Goal: Task Accomplishment & Management: Use online tool/utility

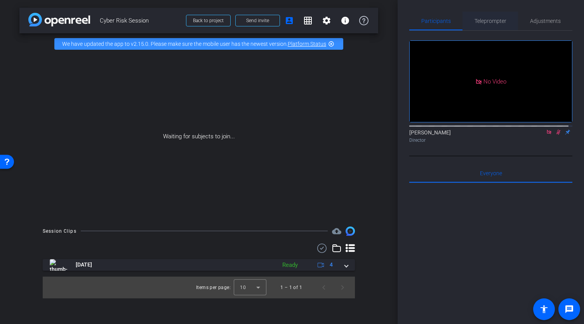
click at [488, 20] on span "Teleprompter" at bounding box center [491, 20] width 32 height 5
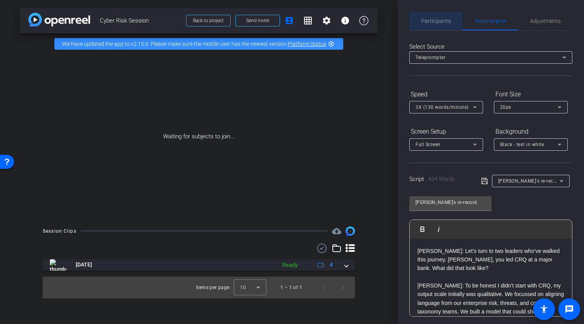
click at [448, 18] on span "Participants" at bounding box center [436, 20] width 30 height 5
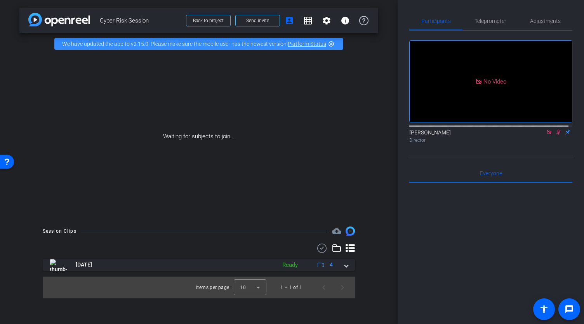
click at [547, 130] on icon at bounding box center [549, 132] width 4 height 4
click at [421, 115] on mat-icon "settings" at bounding box center [418, 110] width 9 height 9
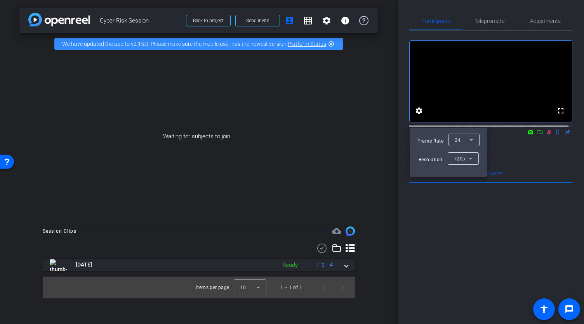
click at [478, 97] on div at bounding box center [292, 162] width 584 height 324
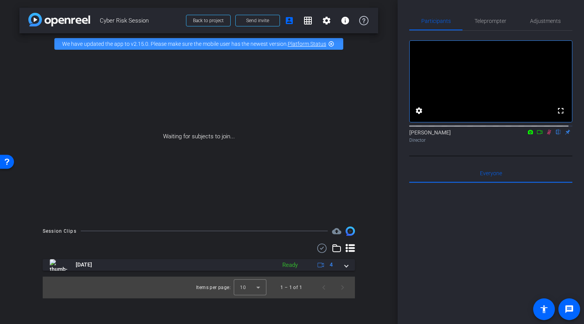
click at [528, 134] on icon at bounding box center [530, 132] width 5 height 4
click at [510, 149] on span "NexiGo N960E FHD Webcam (3443:960e)" at bounding box center [478, 149] width 93 height 5
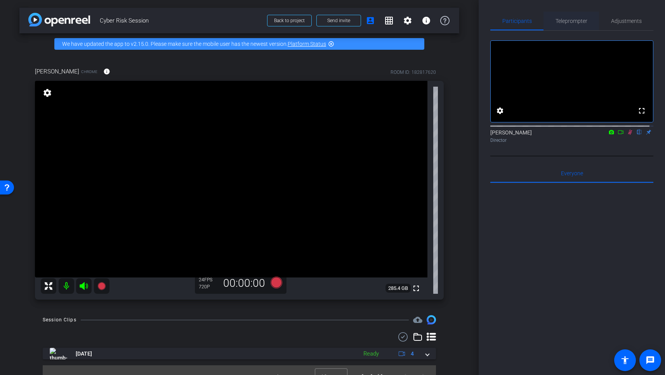
click at [561, 21] on span "Teleprompter" at bounding box center [572, 20] width 32 height 5
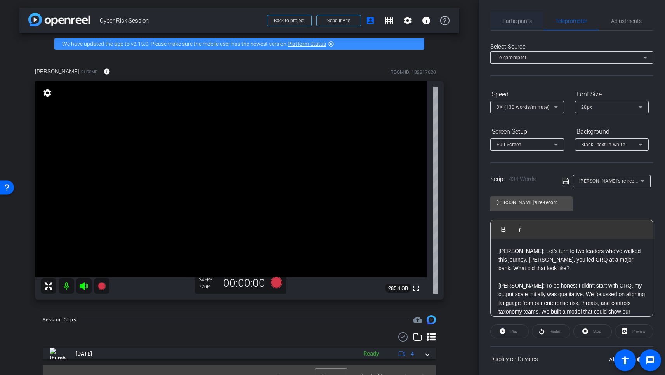
click at [516, 18] on span "Participants" at bounding box center [518, 20] width 30 height 5
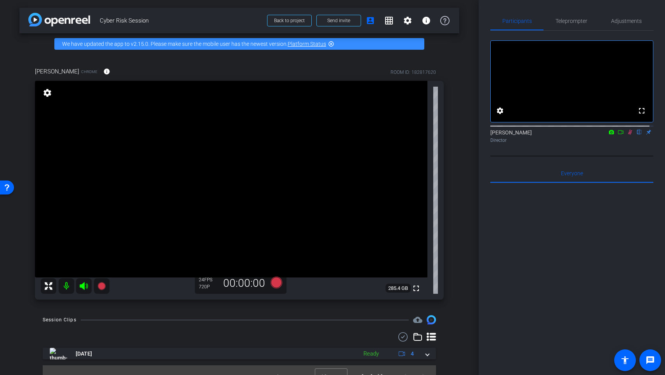
click at [584, 135] on icon at bounding box center [630, 131] width 6 height 5
click at [571, 24] on span "Teleprompter" at bounding box center [572, 21] width 32 height 19
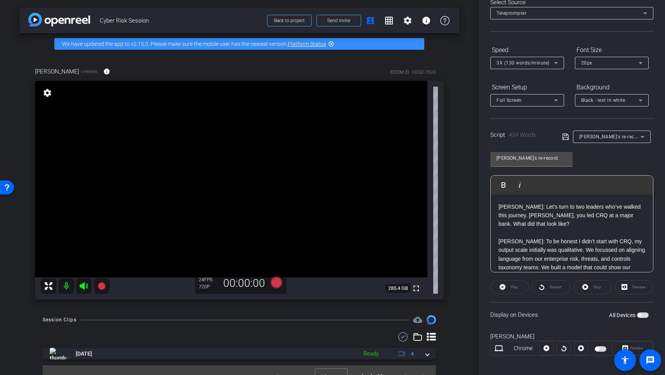
scroll to position [50, 0]
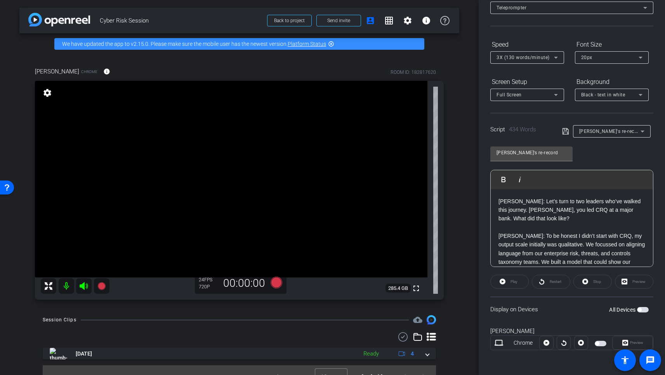
click at [584, 308] on span "button" at bounding box center [640, 310] width 4 height 4
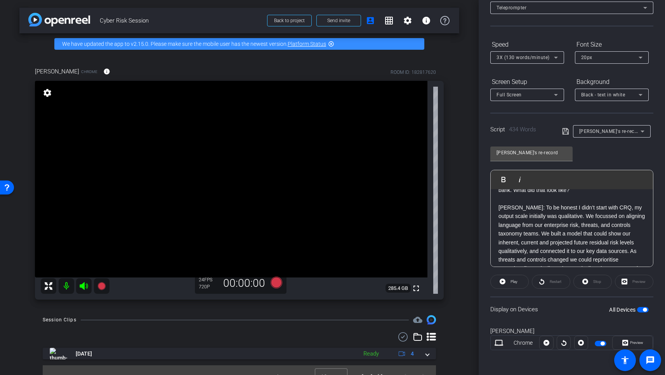
scroll to position [0, 0]
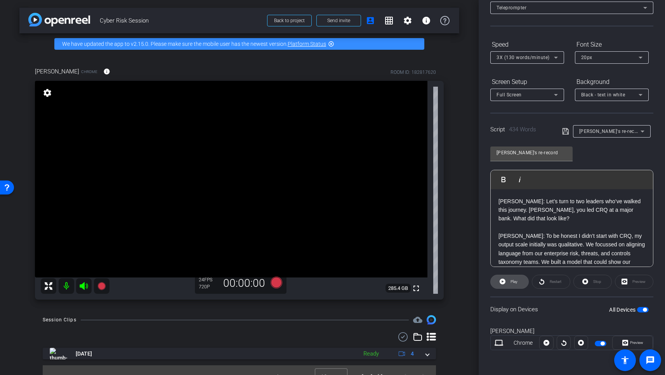
click at [511, 280] on span "Play" at bounding box center [514, 281] width 7 height 4
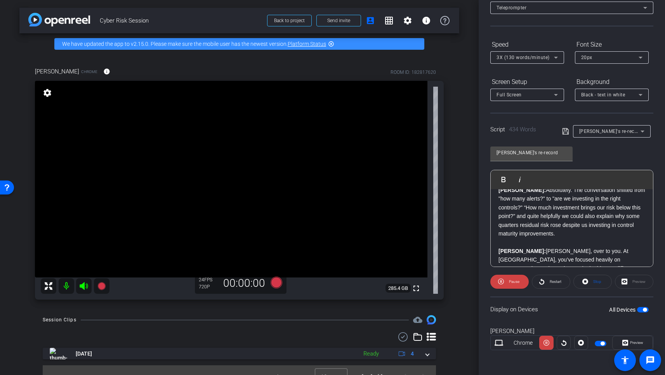
scroll to position [206, 0]
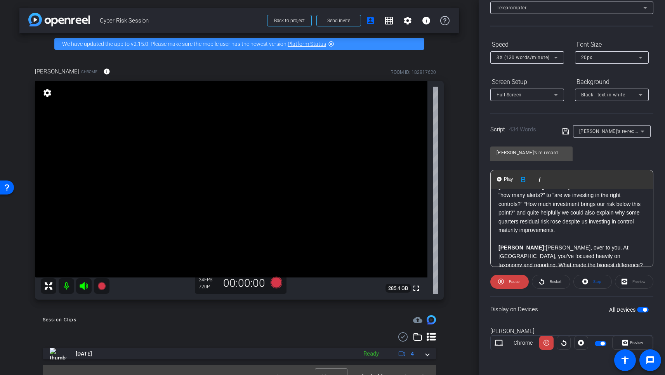
click at [498, 238] on div "[PERSON_NAME]: Let’s turn to two leaders who’ve walked this journey. [PERSON_NA…" at bounding box center [572, 299] width 162 height 633
click at [505, 179] on span "Play" at bounding box center [509, 179] width 12 height 7
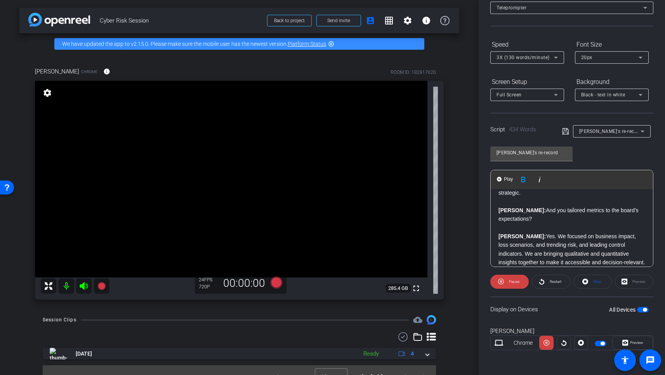
scroll to position [334, 0]
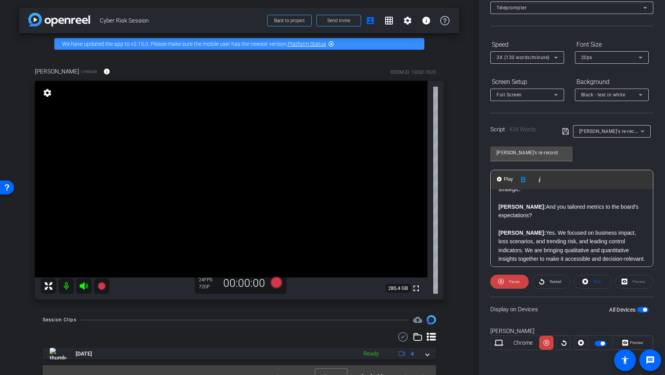
click at [500, 230] on strong "[PERSON_NAME]:" at bounding box center [522, 233] width 47 height 6
click at [507, 181] on span "Play" at bounding box center [509, 179] width 12 height 7
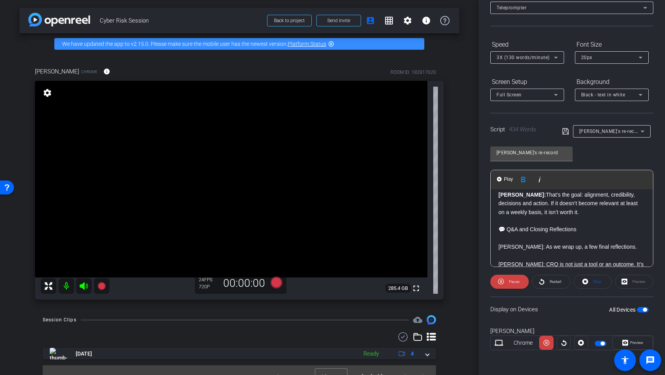
scroll to position [419, 0]
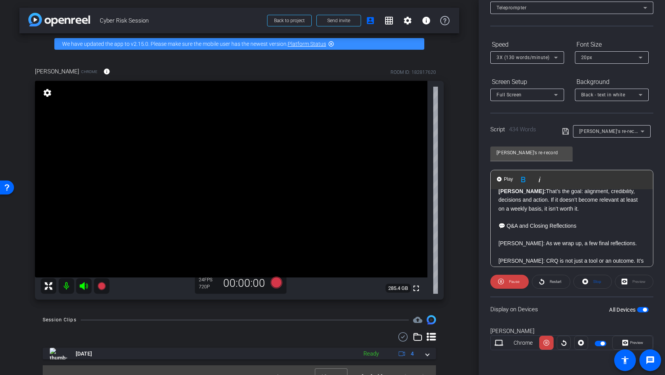
click at [499, 245] on p "[PERSON_NAME]: As we wrap up, a few final reflections." at bounding box center [572, 243] width 147 height 9
click at [507, 178] on span "Play" at bounding box center [509, 179] width 12 height 7
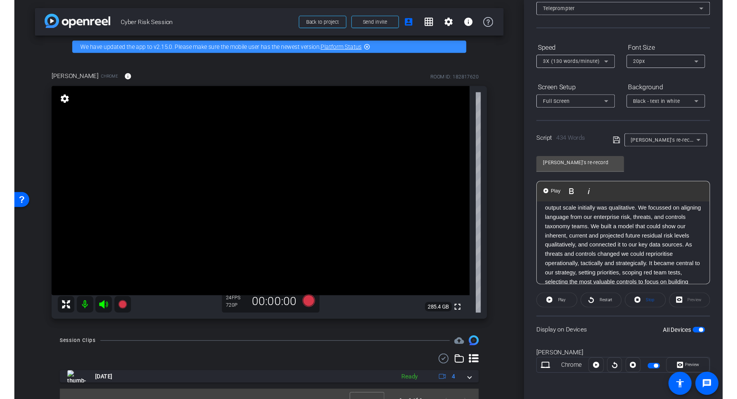
scroll to position [0, 0]
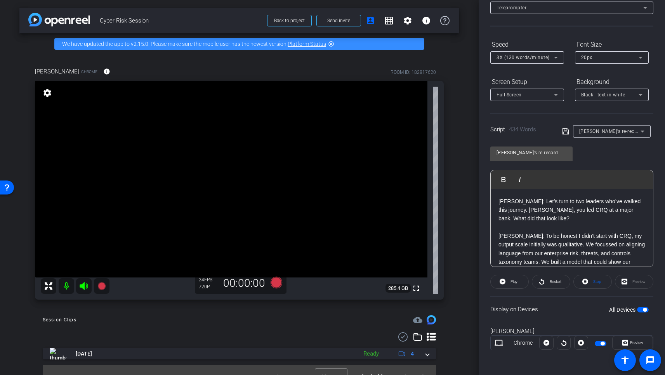
click at [207, 27] on span "Cyber Risk Session" at bounding box center [181, 21] width 163 height 16
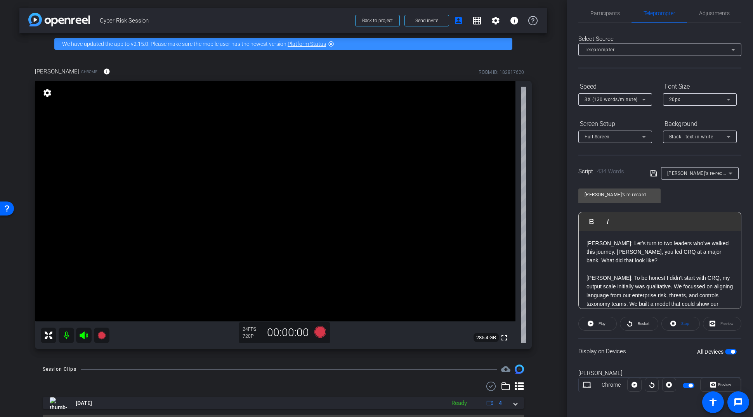
scroll to position [19, 0]
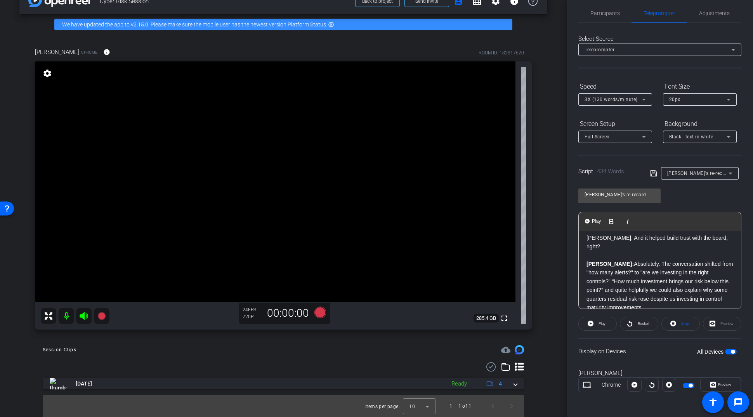
scroll to position [184, 0]
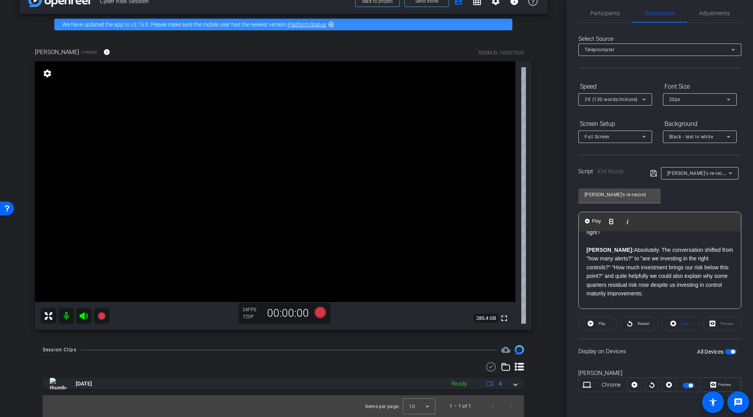
click at [584, 247] on strong "[PERSON_NAME]:" at bounding box center [610, 250] width 47 height 6
click at [584, 320] on span "Play" at bounding box center [601, 323] width 9 height 11
click at [584, 323] on span "Pause" at bounding box center [602, 323] width 10 height 4
click at [584, 13] on span "Adjustments" at bounding box center [714, 12] width 31 height 5
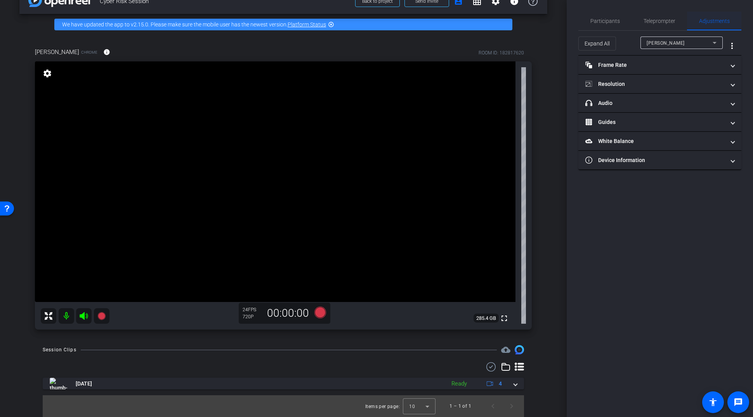
scroll to position [0, 0]
click at [584, 85] on mat-panel-title "Resolution" at bounding box center [656, 84] width 140 height 8
click at [584, 112] on div "1080" at bounding box center [666, 112] width 29 height 13
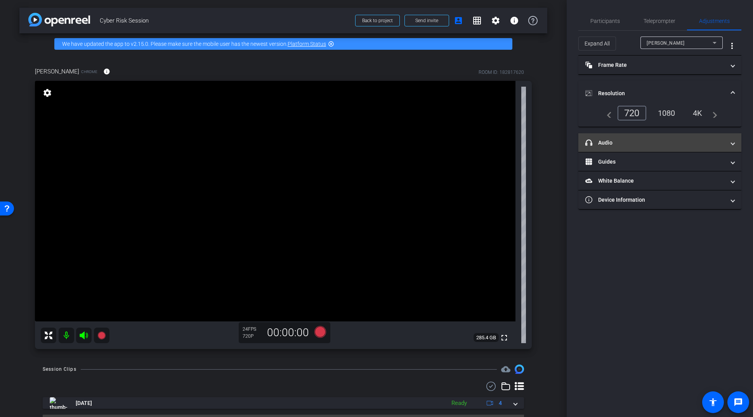
click at [584, 141] on mat-panel-title "headphone icon Audio" at bounding box center [656, 143] width 140 height 8
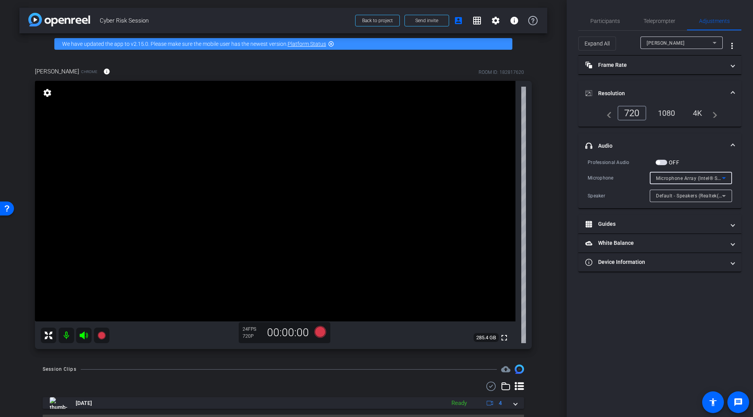
click at [584, 176] on icon at bounding box center [724, 177] width 9 height 9
click at [584, 205] on div at bounding box center [376, 208] width 753 height 417
click at [584, 176] on icon at bounding box center [724, 177] width 9 height 9
click at [584, 246] on div at bounding box center [376, 208] width 753 height 417
click at [584, 21] on span "Participants" at bounding box center [606, 20] width 30 height 5
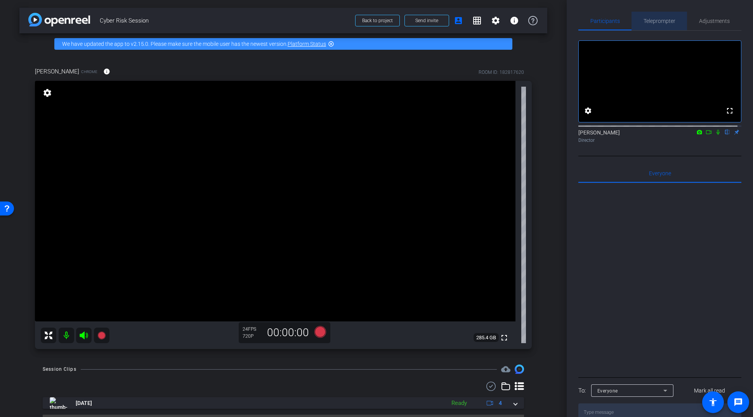
click at [584, 21] on span "Teleprompter" at bounding box center [660, 20] width 32 height 5
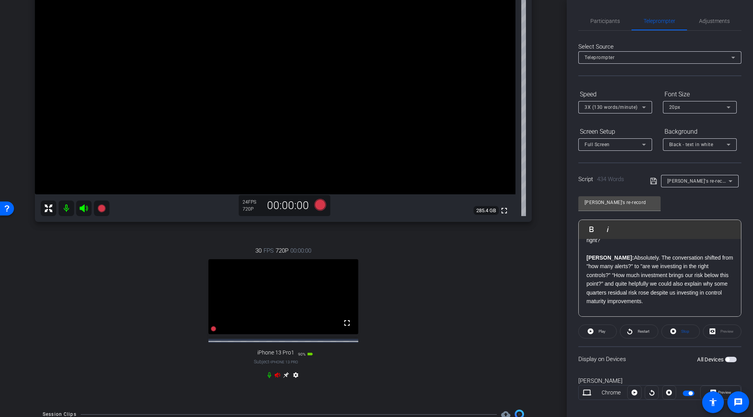
scroll to position [129, 0]
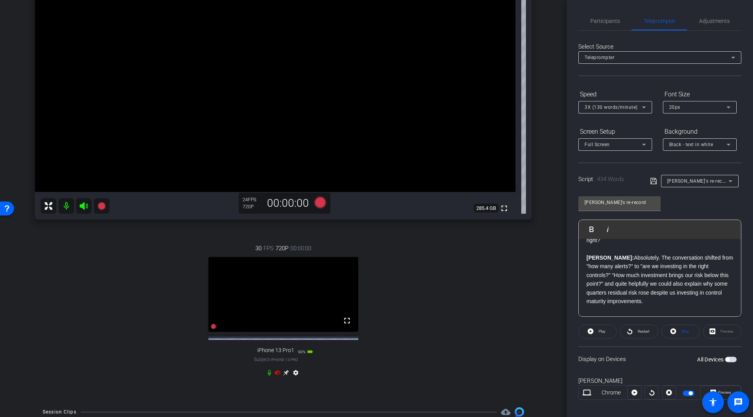
click at [284, 323] on icon at bounding box center [286, 373] width 6 height 6
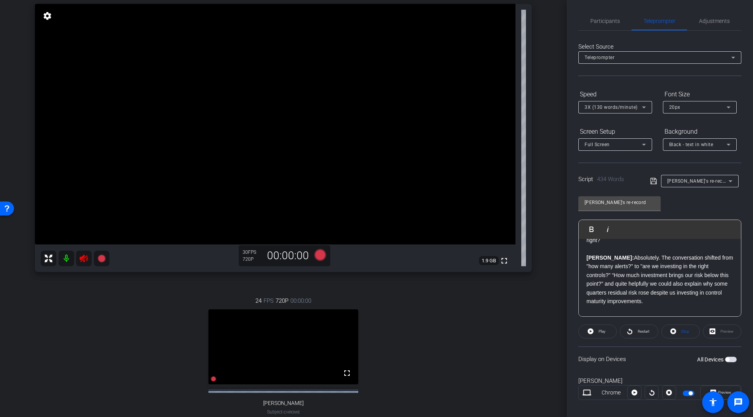
scroll to position [66, 0]
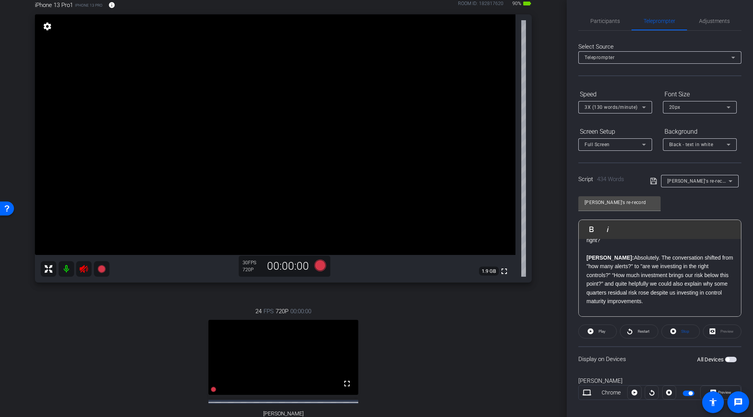
click at [83, 268] on icon at bounding box center [84, 269] width 8 height 8
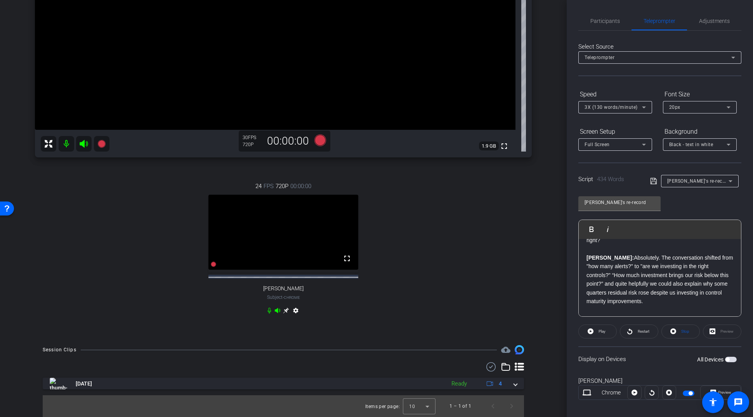
scroll to position [198, 0]
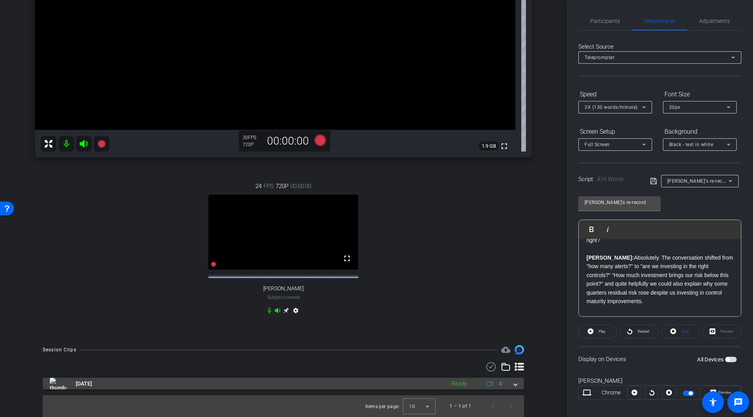
click at [514, 323] on span at bounding box center [515, 383] width 3 height 8
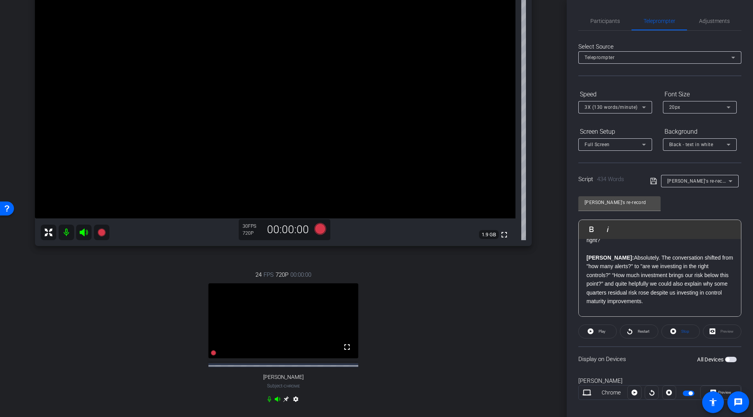
scroll to position [99, 0]
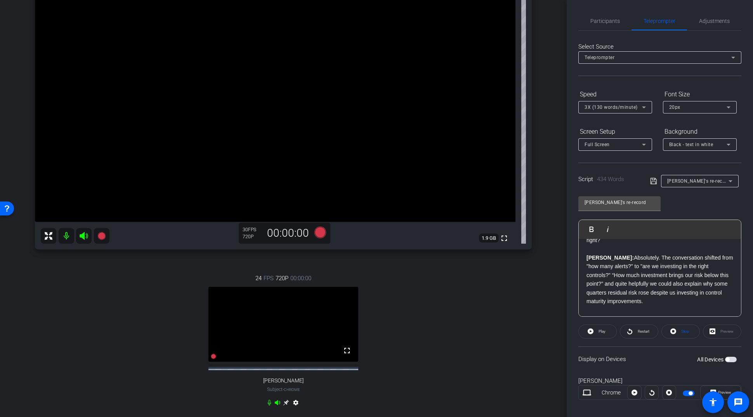
click at [584, 323] on span "button" at bounding box center [728, 359] width 4 height 4
click at [584, 250] on div "[PERSON_NAME]: Let’s turn to two leaders who’ve walked this journey. [PERSON_NA…" at bounding box center [660, 370] width 162 height 633
click at [584, 229] on span "Play" at bounding box center [597, 229] width 12 height 7
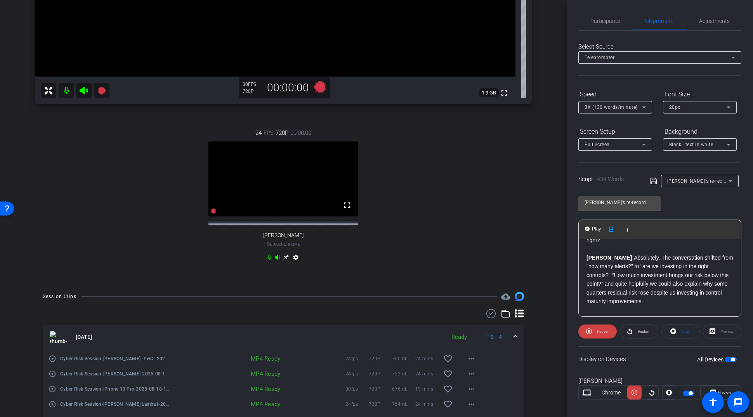
scroll to position [284, 0]
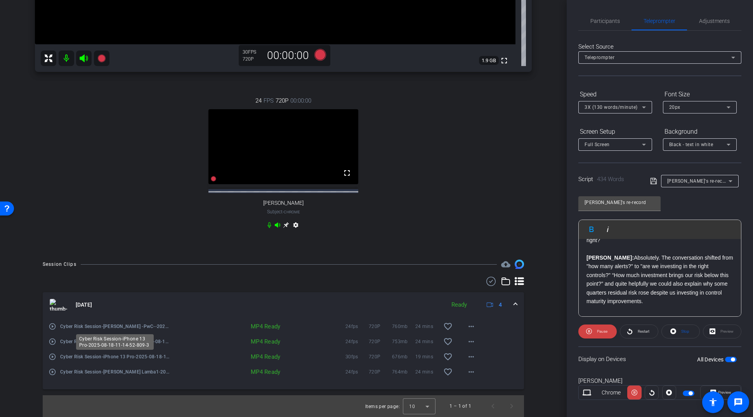
click at [142, 323] on span "Cyber Risk Session-iPhone 13 Pro-2025-08-18-11-14-52-809-3" at bounding box center [115, 357] width 111 height 8
click at [467, 323] on mat-icon "more_horiz" at bounding box center [471, 356] width 9 height 9
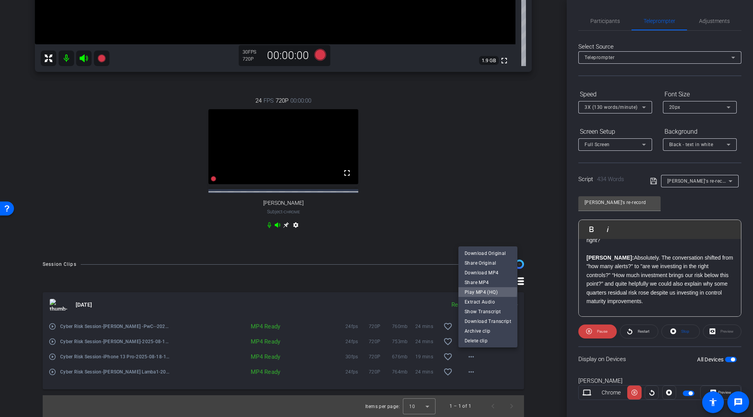
click at [485, 290] on span "Play MP4 (HQ)" at bounding box center [488, 291] width 47 height 9
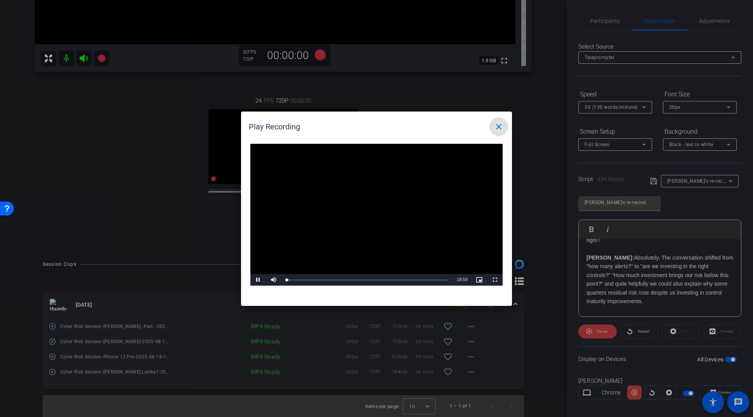
click at [501, 129] on mat-icon "close" at bounding box center [498, 126] width 9 height 9
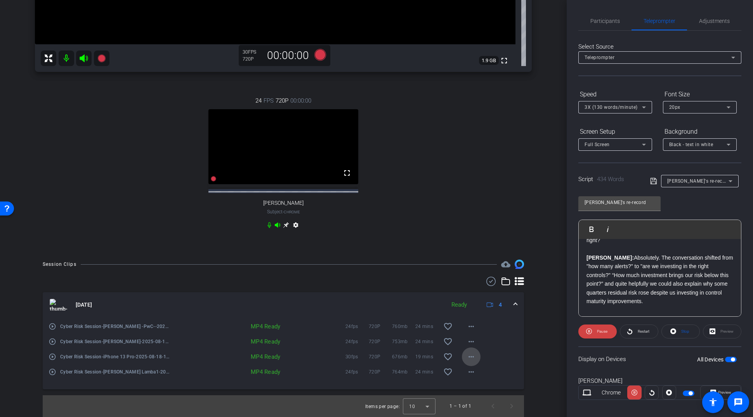
click at [467, 323] on mat-icon "more_horiz" at bounding box center [471, 356] width 9 height 9
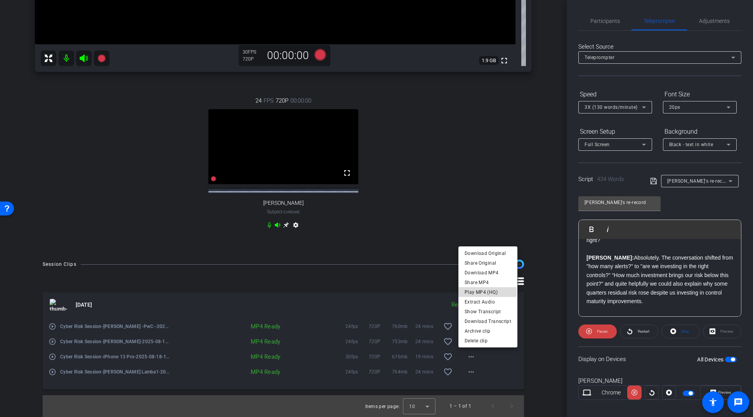
click at [479, 293] on span "Play MP4 (HQ)" at bounding box center [488, 291] width 47 height 9
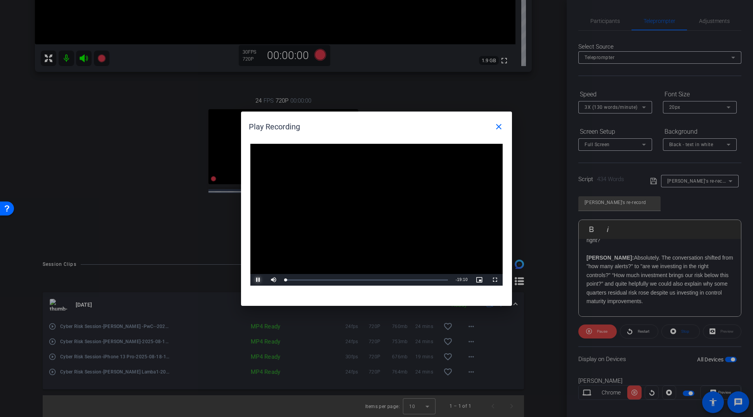
click at [258, 280] on span "Video Player" at bounding box center [258, 280] width 16 height 0
click at [584, 26] on div at bounding box center [376, 208] width 753 height 417
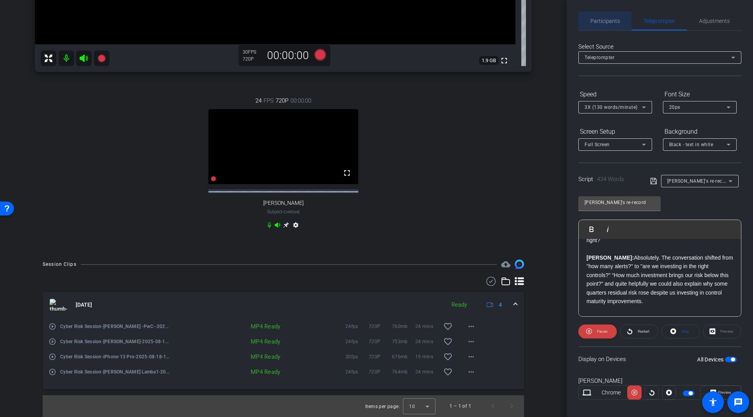
click at [584, 21] on span "Participants" at bounding box center [606, 20] width 30 height 5
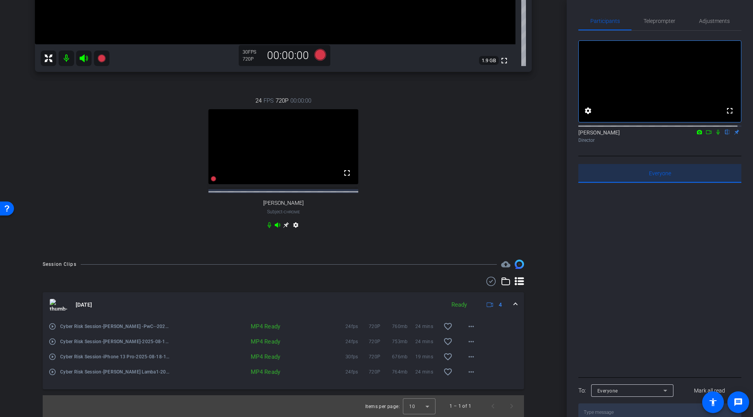
click at [584, 176] on span "Everyone 0" at bounding box center [660, 172] width 22 height 5
drag, startPoint x: 663, startPoint y: 181, endPoint x: 639, endPoint y: 181, distance: 24.1
click at [584, 181] on div "Everyone 0" at bounding box center [660, 173] width 163 height 19
click at [584, 323] on div at bounding box center [660, 279] width 163 height 192
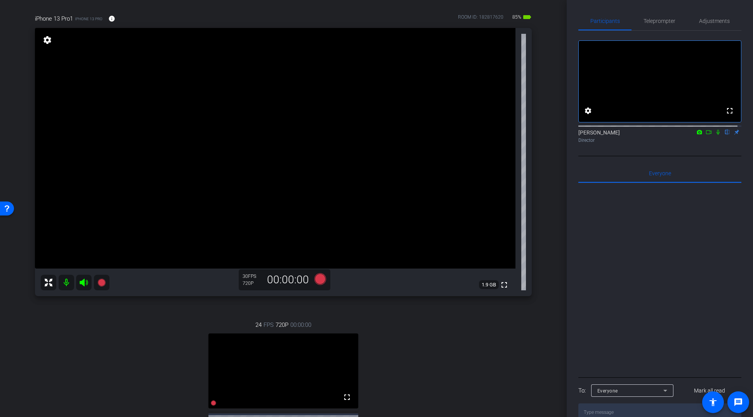
scroll to position [46, 0]
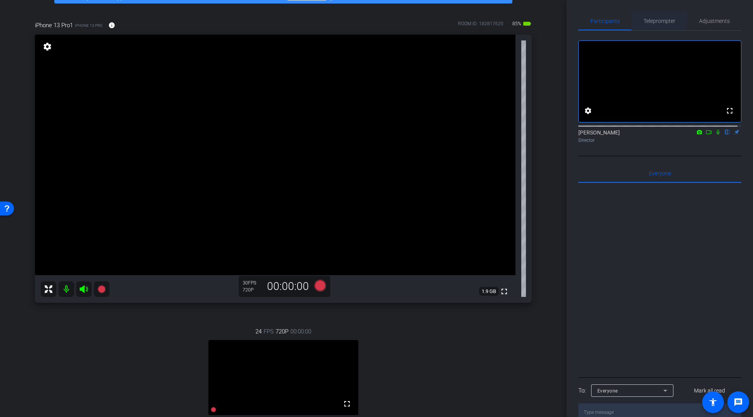
click at [584, 18] on span "Teleprompter" at bounding box center [660, 20] width 32 height 5
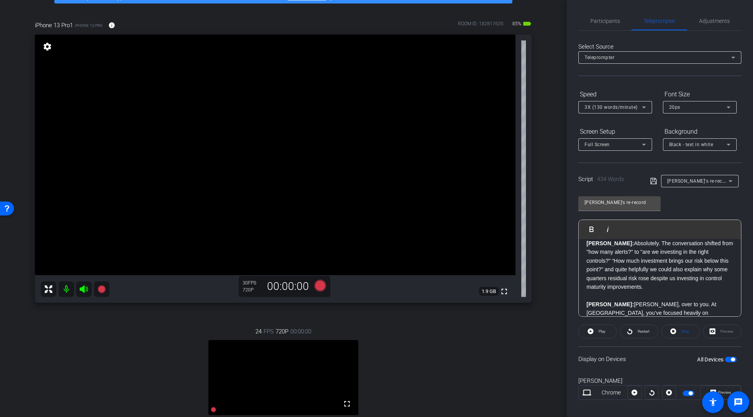
scroll to position [188, 0]
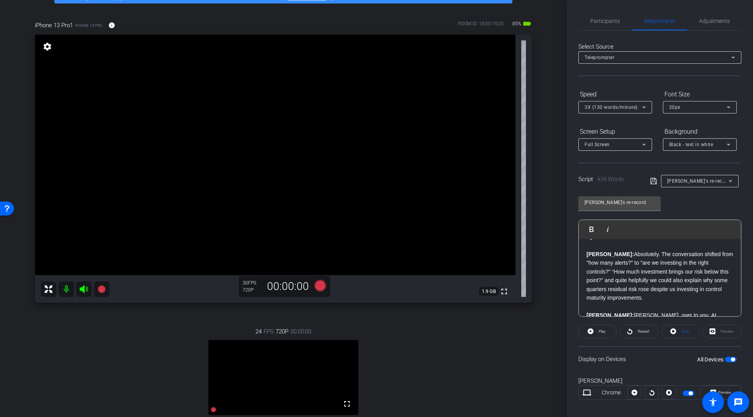
click at [584, 251] on strong "[PERSON_NAME]:" at bounding box center [610, 254] width 47 height 6
click at [584, 323] on span "Play" at bounding box center [601, 331] width 9 height 11
click at [584, 323] on span "Pause" at bounding box center [602, 331] width 10 height 4
click at [584, 21] on span "Participants" at bounding box center [606, 20] width 30 height 5
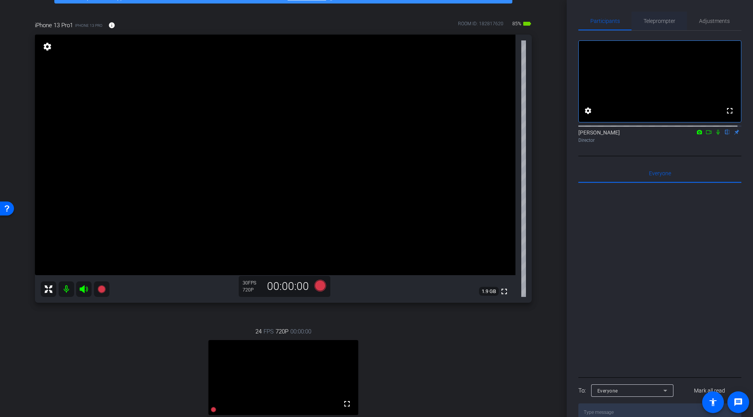
click at [584, 21] on span "Teleprompter" at bounding box center [660, 20] width 32 height 5
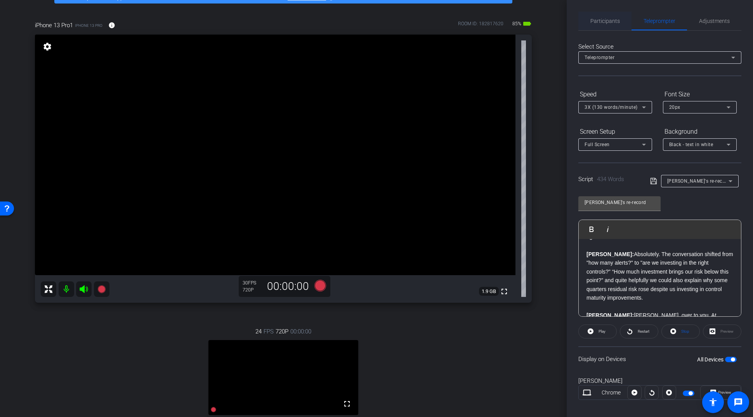
click at [584, 20] on span "Participants" at bounding box center [606, 20] width 30 height 5
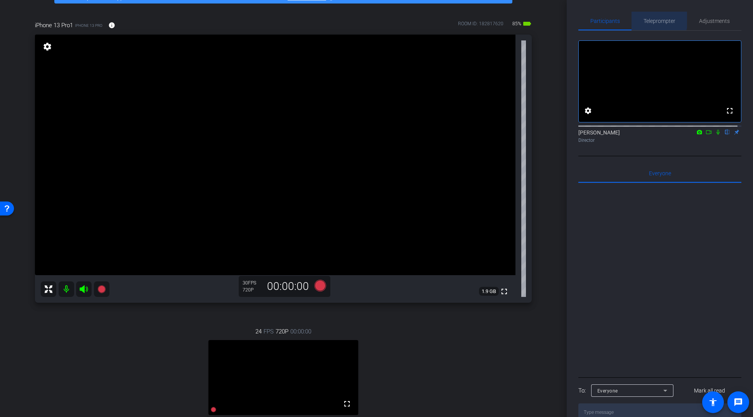
click at [584, 19] on span "Teleprompter" at bounding box center [660, 20] width 32 height 5
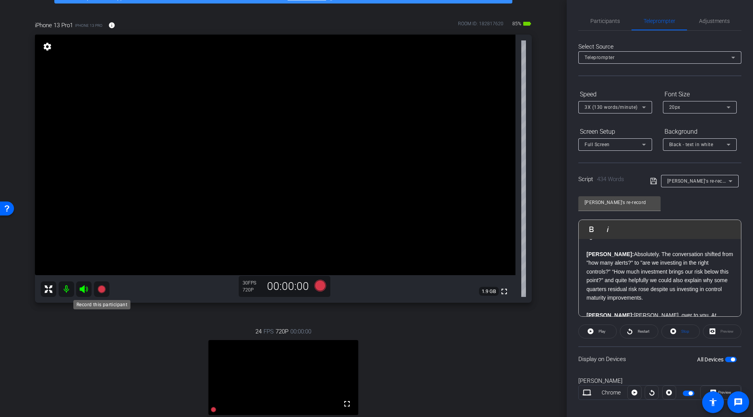
click at [104, 292] on icon at bounding box center [101, 288] width 9 height 9
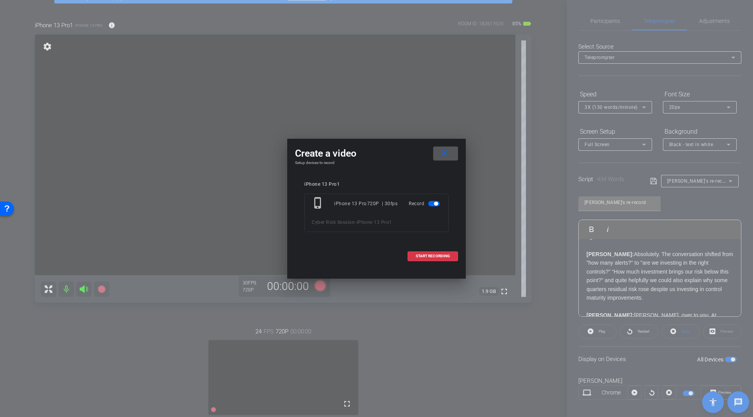
click at [449, 153] on mat-icon "close" at bounding box center [445, 153] width 10 height 10
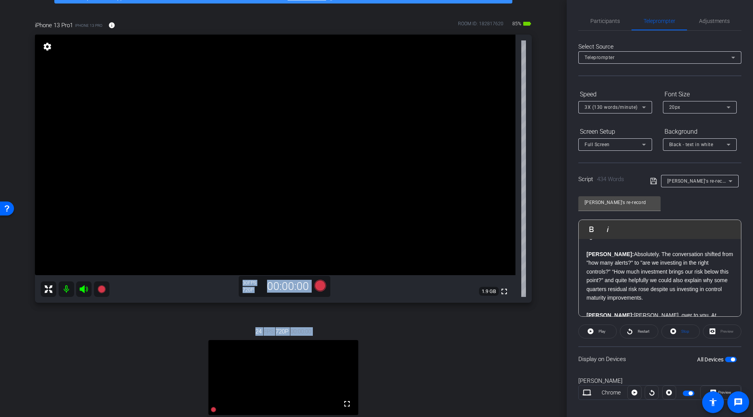
drag, startPoint x: 562, startPoint y: 237, endPoint x: 562, endPoint y: 304, distance: 67.2
click at [562, 304] on div "arrow_back Cyber Risk Session Back to project Send invite account_box grid_on s…" at bounding box center [283, 162] width 567 height 417
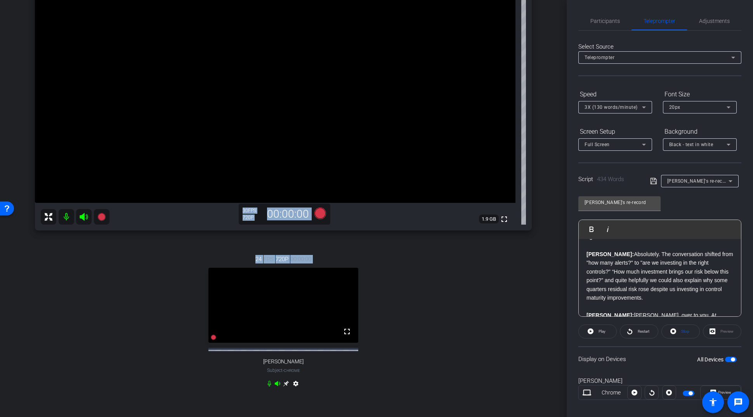
scroll to position [59, 0]
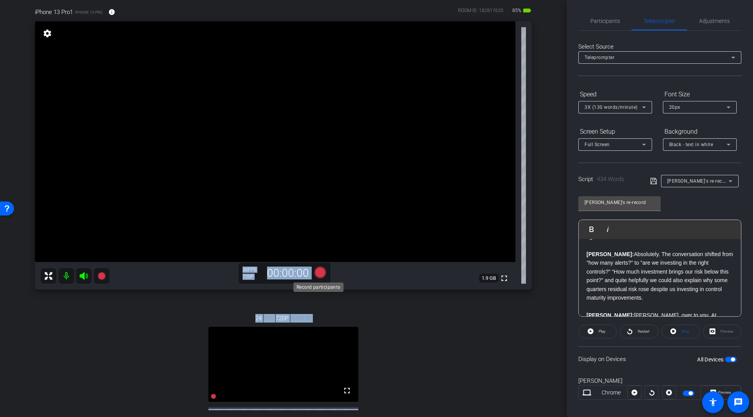
click at [325, 273] on icon at bounding box center [320, 272] width 19 height 14
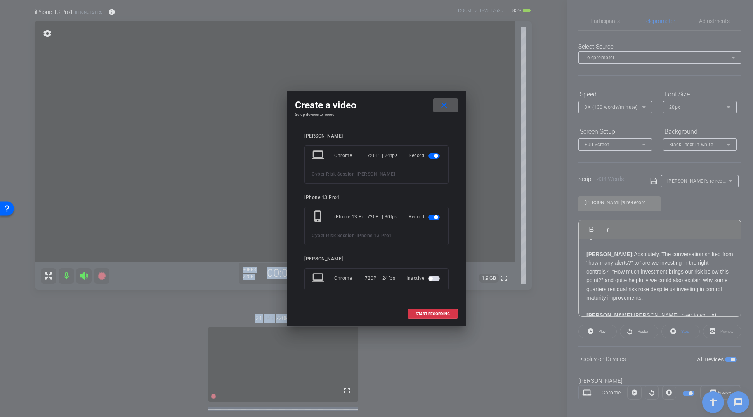
click at [435, 154] on span "button" at bounding box center [436, 156] width 4 height 4
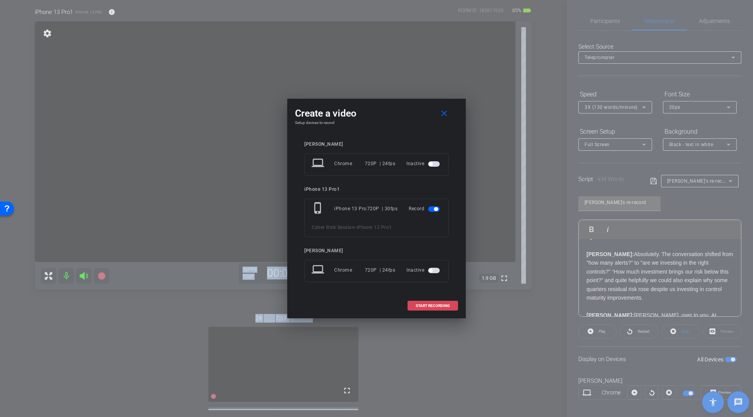
click at [434, 306] on span "START RECORDING" at bounding box center [433, 306] width 34 height 4
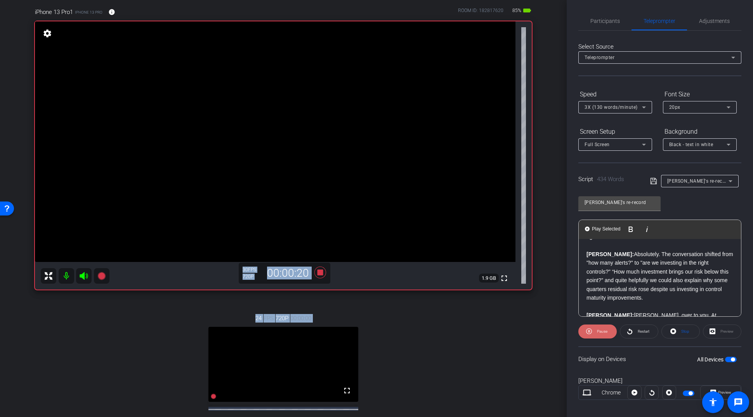
click at [584, 323] on span "Pause" at bounding box center [601, 331] width 12 height 11
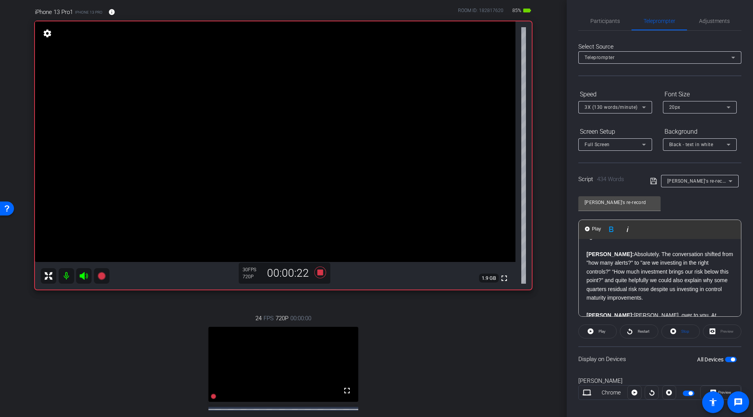
click at [584, 251] on strong "[PERSON_NAME]:" at bounding box center [610, 254] width 47 height 6
click at [584, 227] on span "Play" at bounding box center [597, 229] width 12 height 7
click at [584, 323] on span "Pause" at bounding box center [601, 331] width 12 height 11
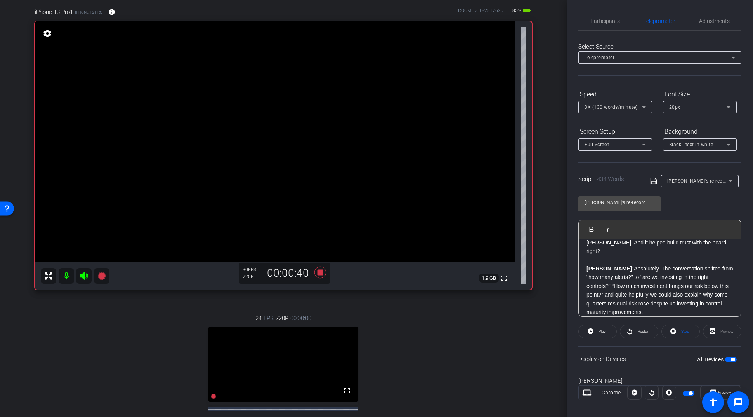
scroll to position [184, 0]
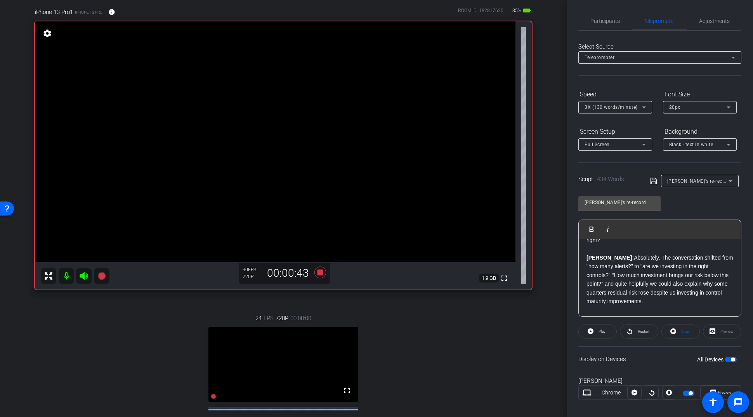
click at [584, 250] on div "[PERSON_NAME]: Let’s turn to two leaders who’ve walked this journey. [PERSON_NA…" at bounding box center [660, 370] width 162 height 633
click at [584, 230] on span "Play" at bounding box center [597, 229] width 12 height 7
click at [584, 323] on span "Pause" at bounding box center [602, 331] width 10 height 4
click at [584, 323] on span "Play" at bounding box center [602, 331] width 7 height 4
click at [584, 323] on span "Pause" at bounding box center [602, 331] width 10 height 4
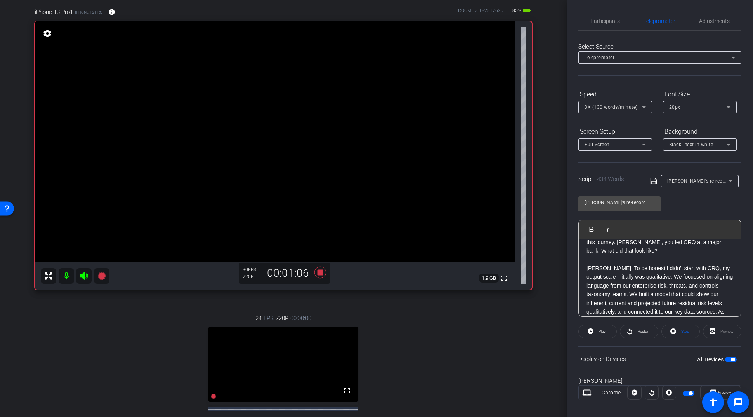
scroll to position [0, 0]
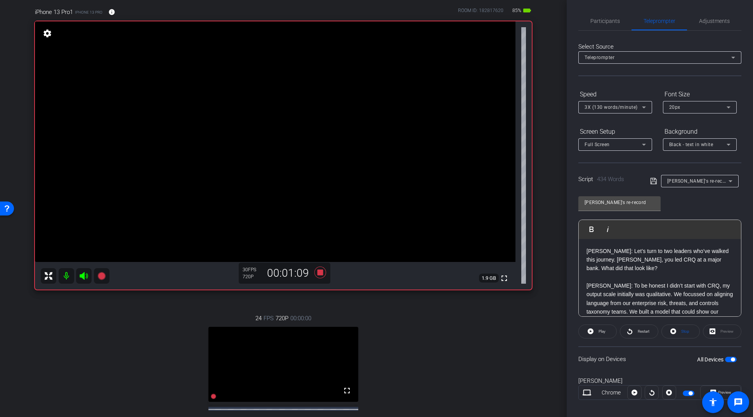
click at [584, 254] on p "[PERSON_NAME]: Let’s turn to two leaders who’ve walked this journey. [PERSON_NA…" at bounding box center [660, 260] width 147 height 26
click at [584, 323] on span "Play" at bounding box center [601, 331] width 9 height 11
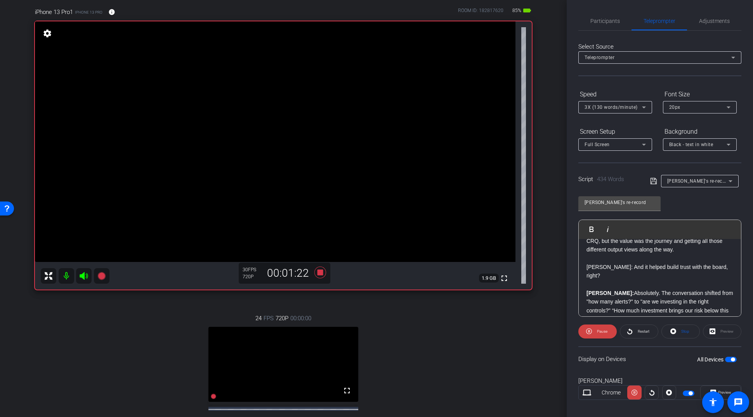
scroll to position [160, 0]
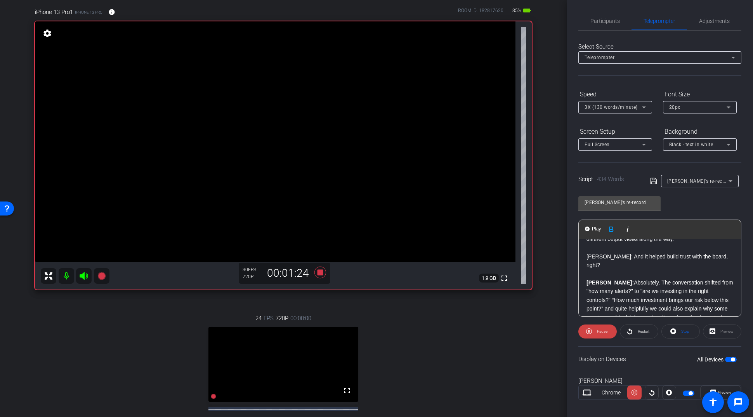
click at [584, 275] on div "[PERSON_NAME]: Let’s turn to two leaders who’ve walked this journey. [PERSON_NA…" at bounding box center [660, 395] width 162 height 633
click at [584, 227] on span "Play" at bounding box center [597, 229] width 12 height 7
click at [584, 17] on span "Participants" at bounding box center [606, 21] width 30 height 19
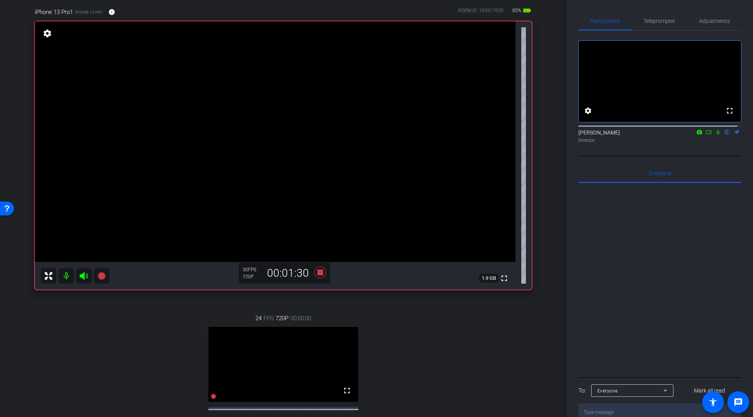
click at [584, 135] on icon at bounding box center [709, 131] width 6 height 5
click at [584, 135] on icon at bounding box center [728, 131] width 6 height 5
click at [584, 23] on span "Teleprompter" at bounding box center [660, 20] width 32 height 5
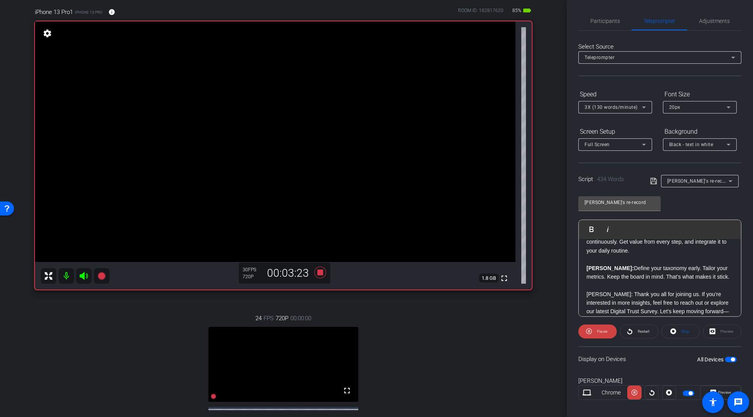
scroll to position [546, 0]
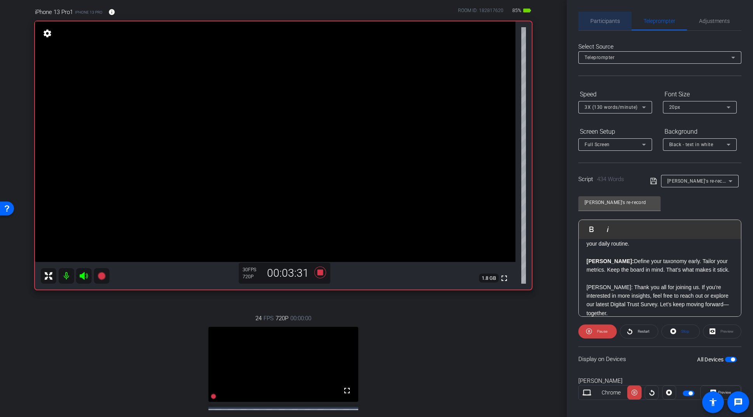
click at [584, 14] on span "Participants" at bounding box center [606, 21] width 30 height 19
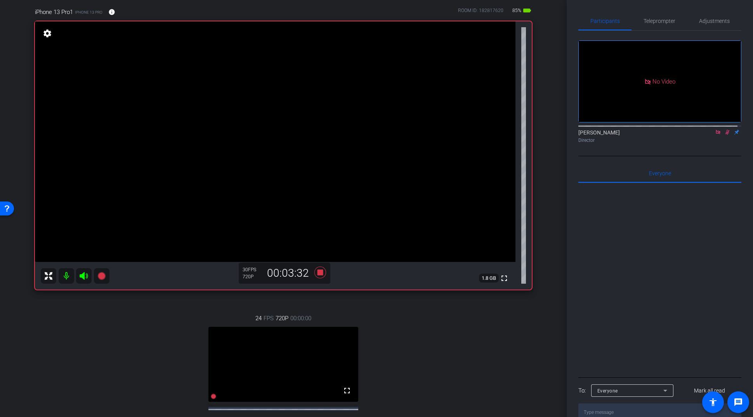
click at [584, 130] on icon at bounding box center [728, 132] width 4 height 5
click at [584, 130] on icon at bounding box center [718, 131] width 6 height 5
click at [584, 135] on icon at bounding box center [718, 132] width 3 height 5
click at [584, 135] on icon at bounding box center [718, 132] width 4 height 5
click at [318, 271] on icon at bounding box center [321, 272] width 12 height 12
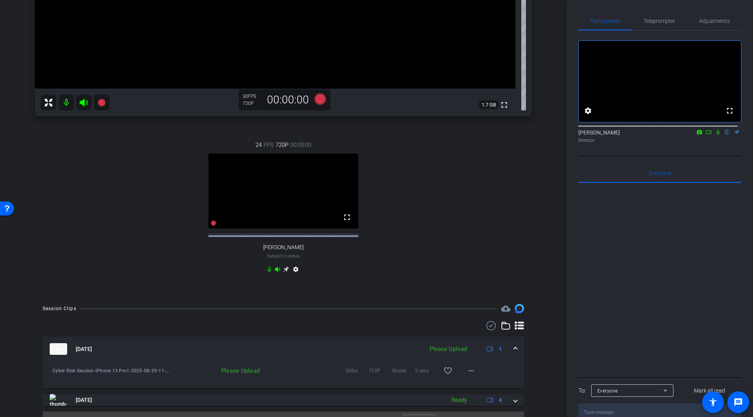
scroll to position [256, 0]
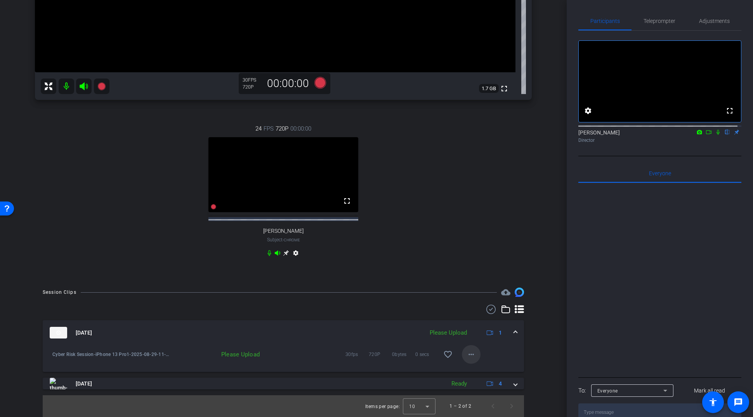
click at [467, 323] on mat-icon "more_horiz" at bounding box center [471, 353] width 9 height 9
click at [481, 323] on span "Upload" at bounding box center [480, 369] width 31 height 9
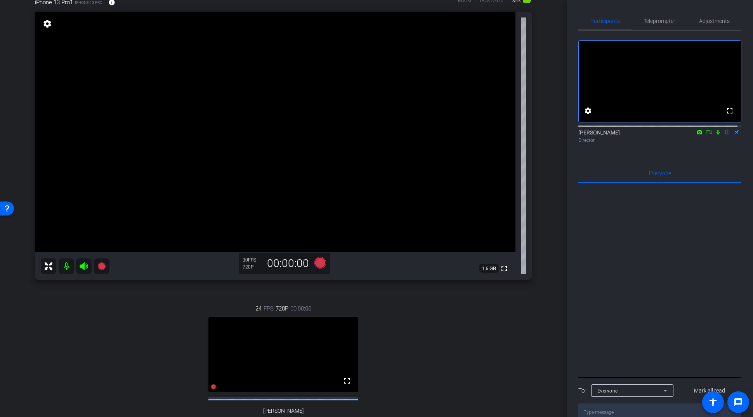
scroll to position [53, 0]
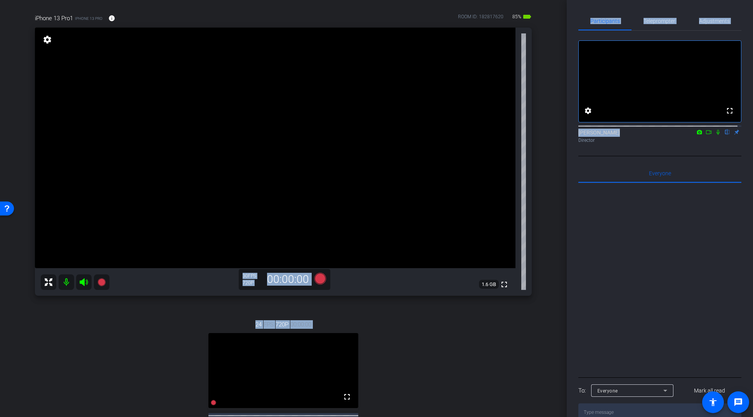
drag, startPoint x: 567, startPoint y: 162, endPoint x: 567, endPoint y: 184, distance: 21.8
click at [567, 184] on div "arrow_back Cyber Risk Session Back to project Send invite account_box grid_on s…" at bounding box center [376, 208] width 753 height 417
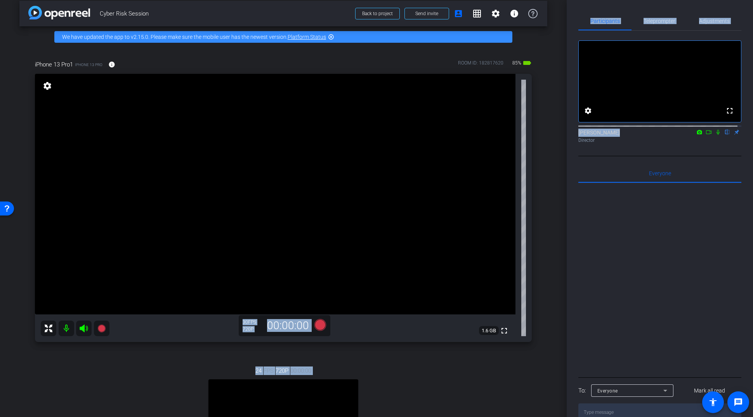
scroll to position [7, 0]
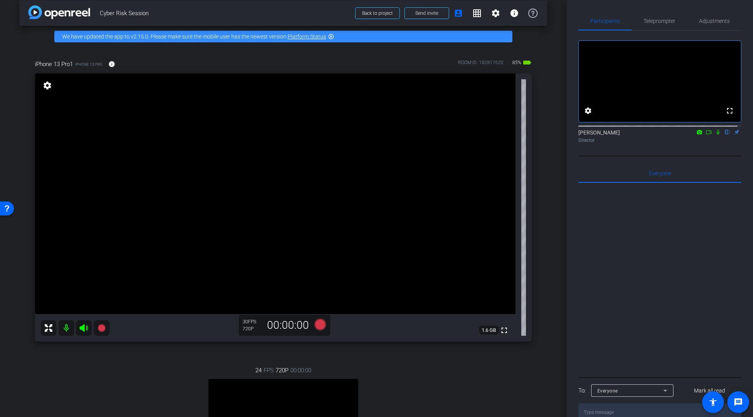
click at [584, 250] on div at bounding box center [660, 279] width 163 height 192
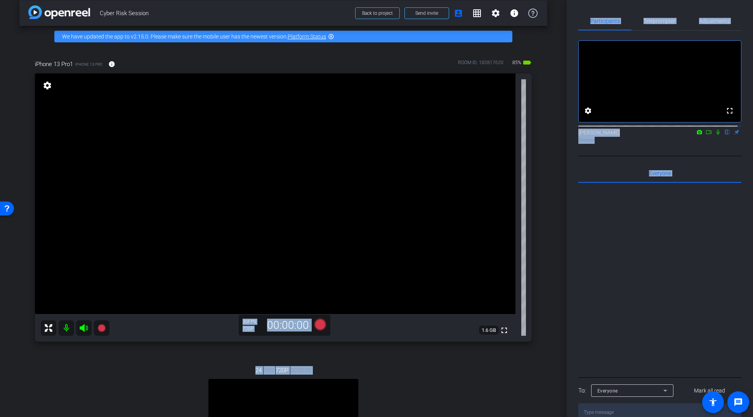
drag, startPoint x: 563, startPoint y: 219, endPoint x: 568, endPoint y: 297, distance: 78.2
click at [568, 297] on div "arrow_back Cyber Risk Session Back to project Send invite account_box grid_on s…" at bounding box center [376, 208] width 753 height 417
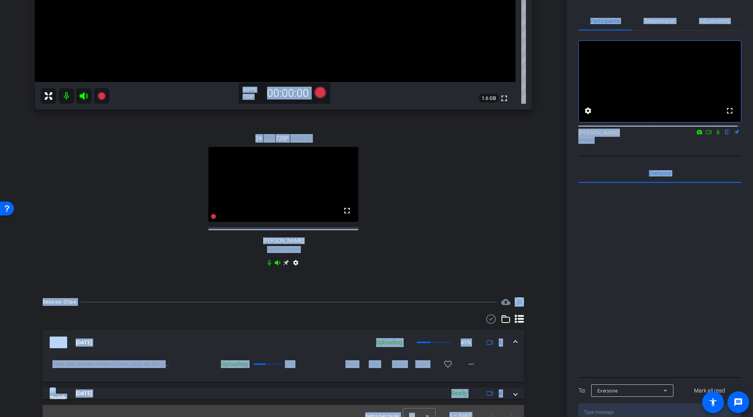
scroll to position [240, 0]
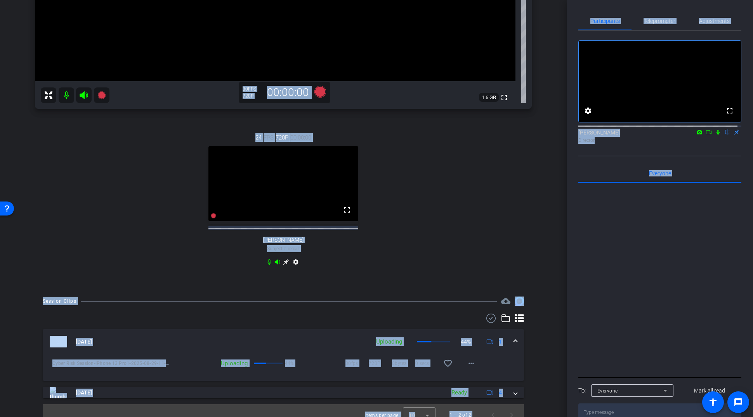
click at [551, 268] on div "arrow_back Cyber Risk Session Back to project Send invite account_box grid_on s…" at bounding box center [283, 208] width 567 height 417
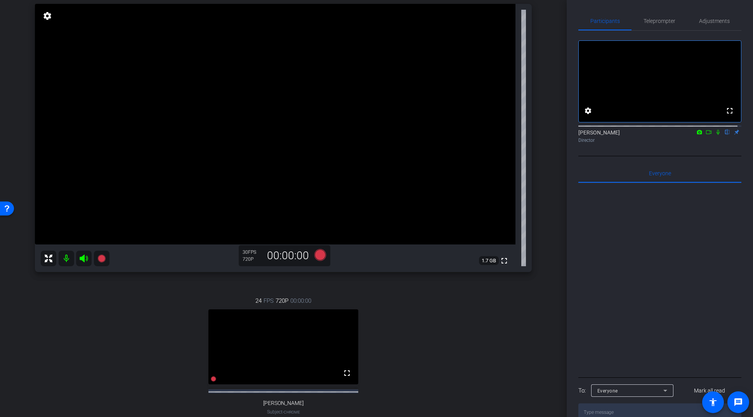
scroll to position [73, 0]
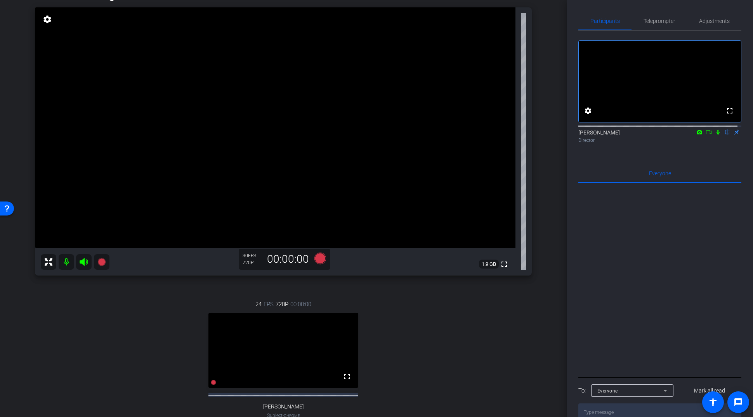
drag, startPoint x: 567, startPoint y: 206, endPoint x: 569, endPoint y: 266, distance: 60.2
click at [569, 266] on div "Participants Teleprompter Adjustments fullscreen settings [PERSON_NAME] flip Di…" at bounding box center [660, 208] width 186 height 417
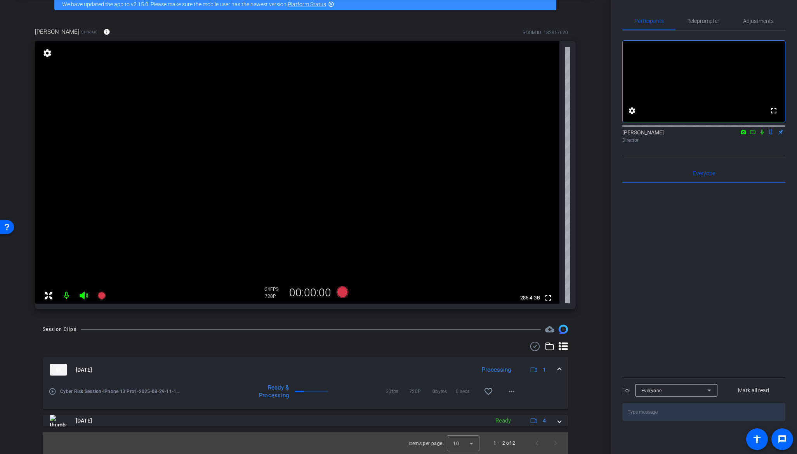
scroll to position [40, 0]
